Goal: Understand process/instructions

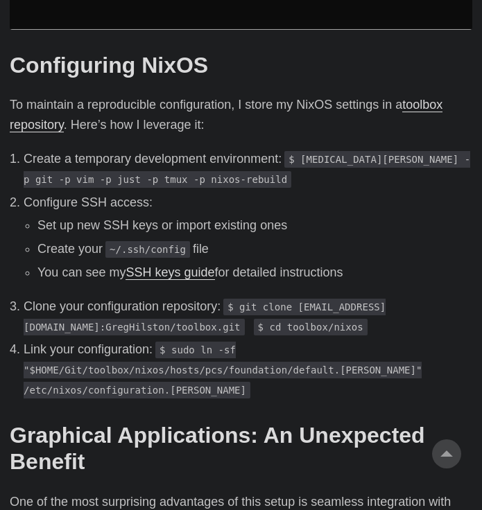
scroll to position [1471, 0]
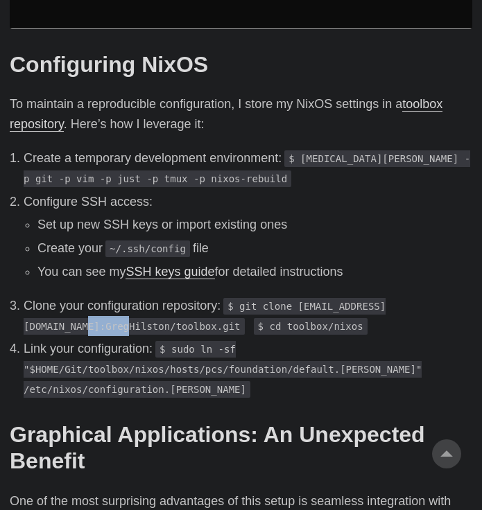
drag, startPoint x: 202, startPoint y: 266, endPoint x: 159, endPoint y: 265, distance: 43.0
click at [159, 298] on code "$ git clone [EMAIL_ADDRESS][DOMAIN_NAME]:GregHilston/toolbox.git" at bounding box center [205, 316] width 362 height 37
drag, startPoint x: 159, startPoint y: 265, endPoint x: 205, endPoint y: 263, distance: 45.1
click at [205, 298] on code "$ git clone [EMAIL_ADDRESS][DOMAIN_NAME]:GregHilston/toolbox.git" at bounding box center [205, 316] width 362 height 37
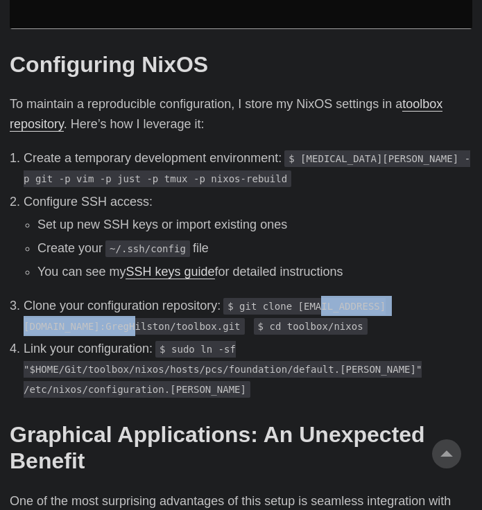
drag, startPoint x: 205, startPoint y: 263, endPoint x: 46, endPoint y: 266, distance: 158.8
click at [46, 298] on code "$ git clone [EMAIL_ADDRESS][DOMAIN_NAME]:GregHilston/toolbox.git" at bounding box center [205, 316] width 362 height 37
copy code "[DOMAIN_NAME]:GregHilston/toolbox"
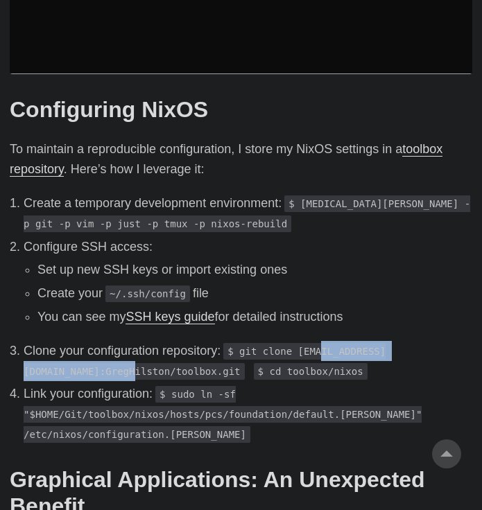
scroll to position [1421, 0]
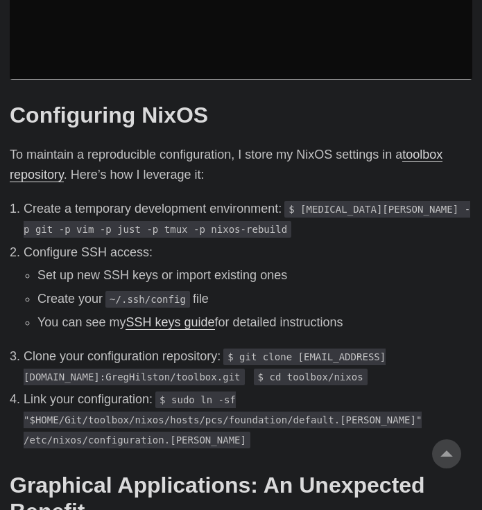
click at [411, 347] on p "Clone your configuration repository: $ git clone [EMAIL_ADDRESS][DOMAIN_NAME]:G…" at bounding box center [248, 367] width 449 height 40
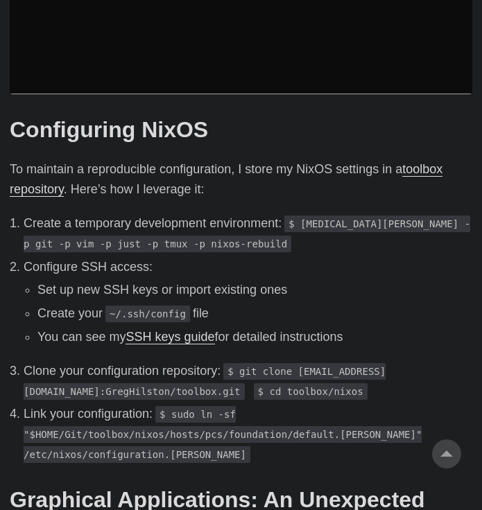
scroll to position [1405, 0]
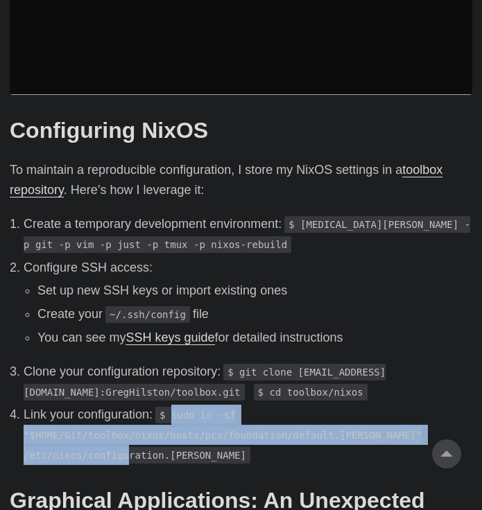
drag, startPoint x: 174, startPoint y: 354, endPoint x: 173, endPoint y: 394, distance: 39.5
click at [173, 407] on code "$ sudo ln -sf "$HOME/Git/toolbox/nixos/hosts/pcs/foundation/default.[PERSON_NAM…" at bounding box center [223, 435] width 398 height 57
copy code "sudo ln -sf "$HOME/Git/toolbox/nixos/hosts/pcs/foundation/default.[PERSON_NAME]…"
